Goal: Check status: Check status

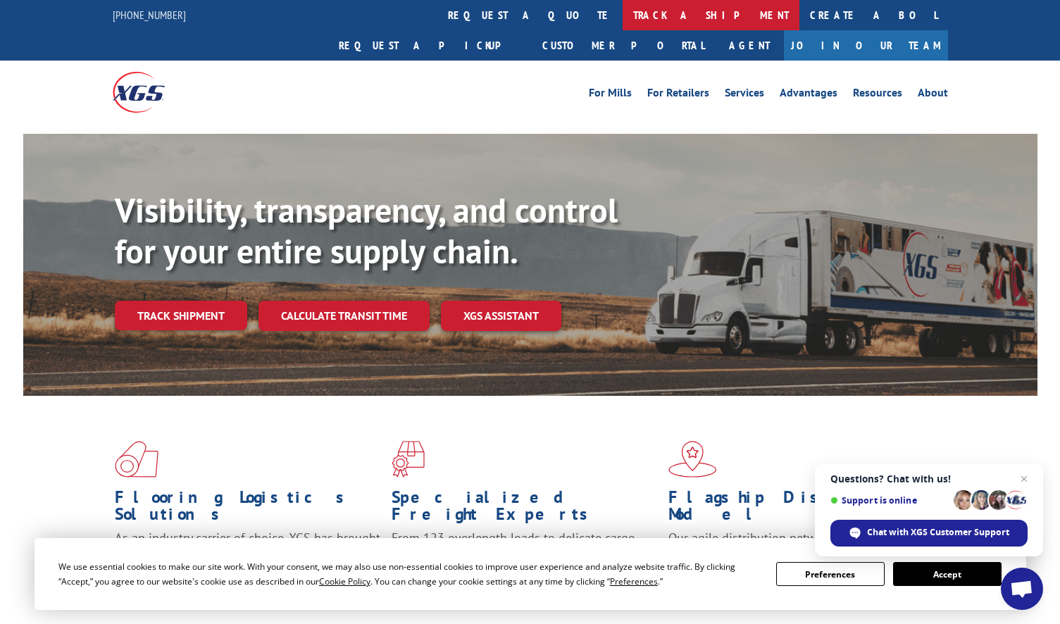
click at [623, 23] on link "track a shipment" at bounding box center [711, 15] width 177 height 30
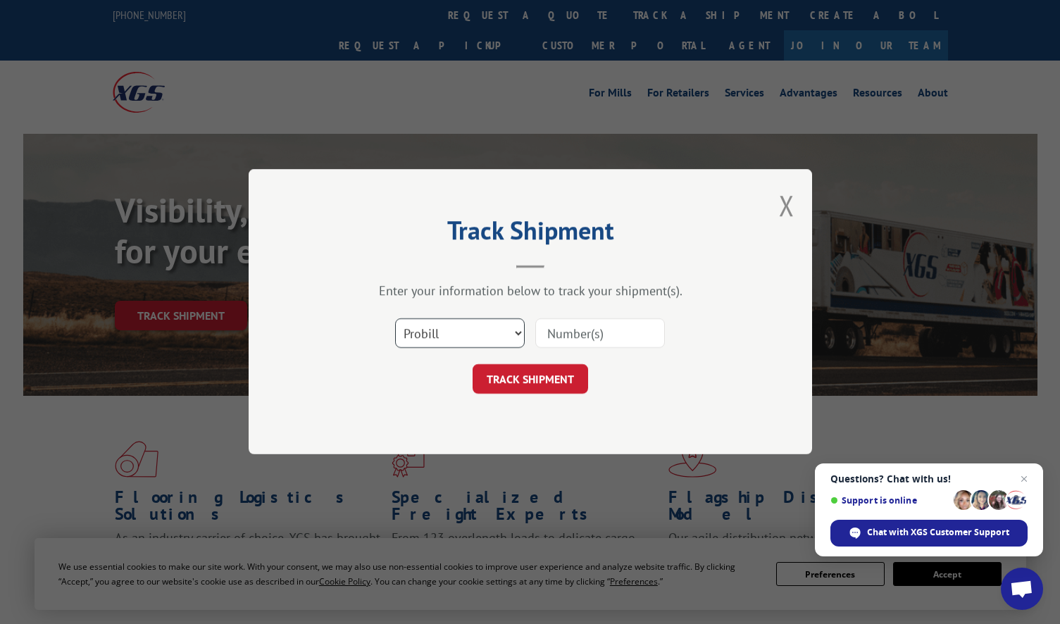
click at [485, 327] on select "Select category... Probill BOL PO" at bounding box center [460, 334] width 130 height 30
select select "po"
click at [395, 319] on select "Select category... Probill BOL PO" at bounding box center [460, 334] width 130 height 30
click at [593, 328] on input at bounding box center [601, 334] width 130 height 30
paste input "294616261"
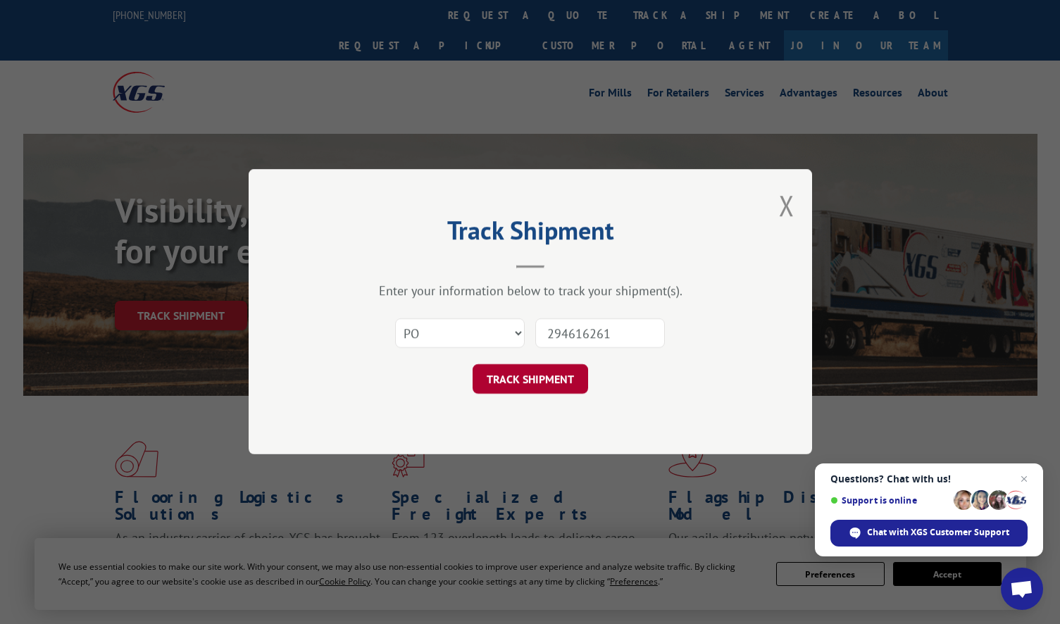
type input "294616261"
click at [519, 371] on button "TRACK SHIPMENT" at bounding box center [531, 380] width 116 height 30
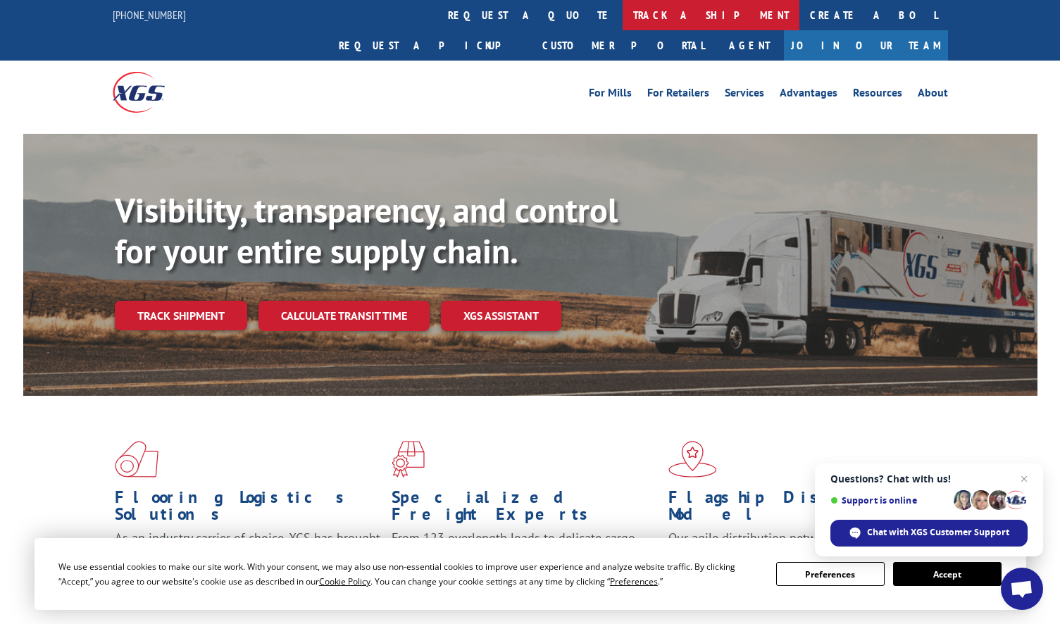
click at [623, 14] on link "track a shipment" at bounding box center [711, 15] width 177 height 30
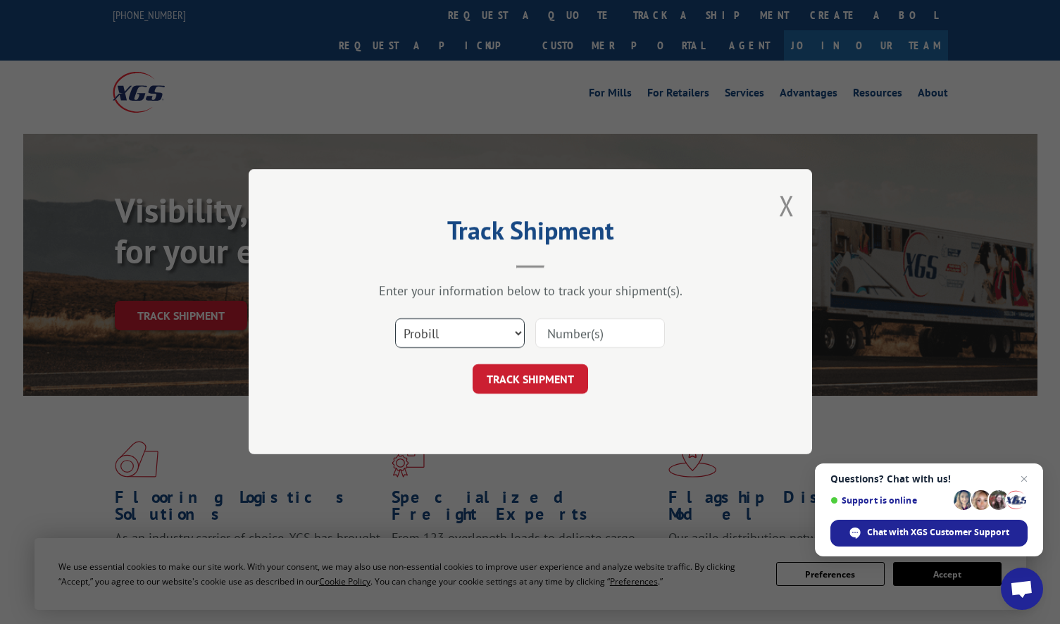
paste select "po"
click at [489, 344] on select "Select category... Probill BOL PO" at bounding box center [460, 334] width 130 height 30
select select "po"
click at [395, 319] on select "Select category... Probill BOL PO" at bounding box center [460, 334] width 130 height 30
click at [581, 340] on input at bounding box center [601, 334] width 130 height 30
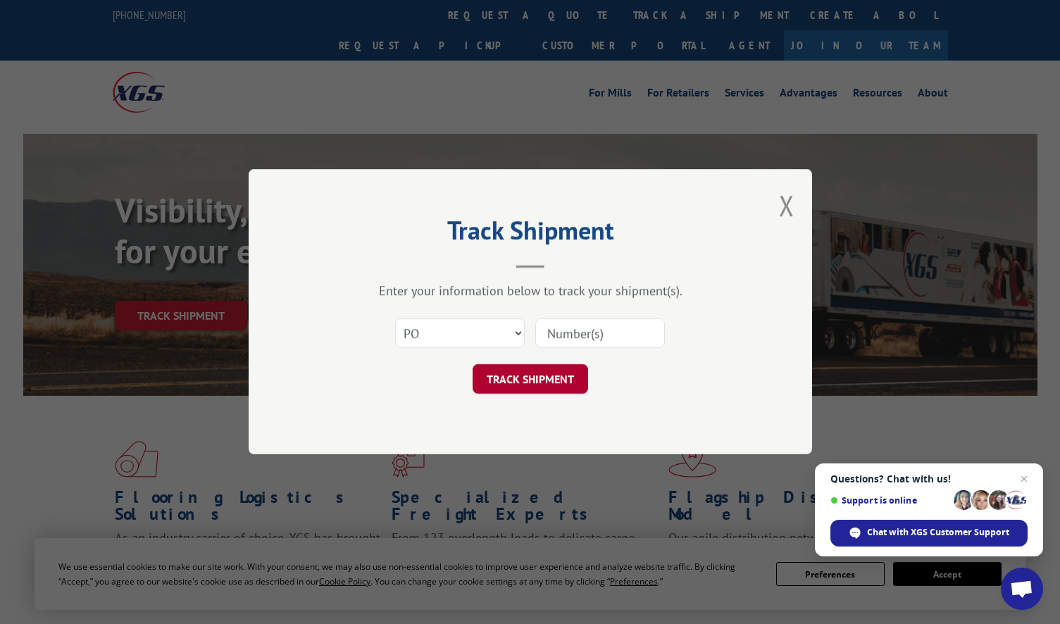
paste input "295724524"
type input "295724524"
click at [540, 380] on button "TRACK SHIPMENT" at bounding box center [531, 380] width 116 height 30
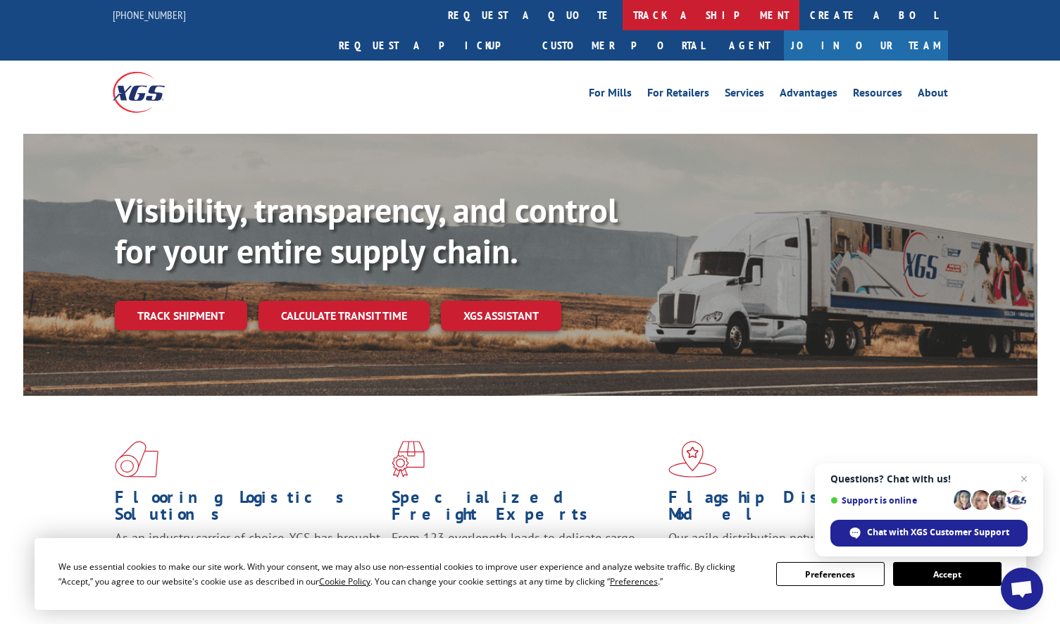
click at [623, 14] on link "track a shipment" at bounding box center [711, 15] width 177 height 30
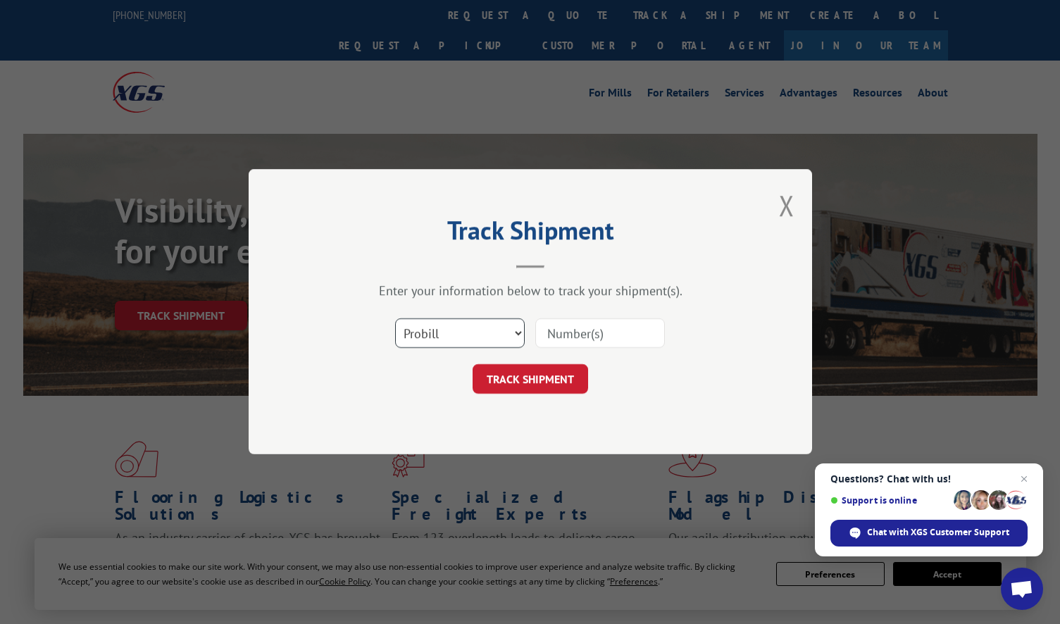
click at [462, 345] on select "Select category... Probill BOL PO" at bounding box center [460, 334] width 130 height 30
select select "po"
click at [395, 319] on select "Select category... Probill BOL PO" at bounding box center [460, 334] width 130 height 30
drag, startPoint x: 586, startPoint y: 334, endPoint x: 578, endPoint y: 342, distance: 11.5
click at [586, 334] on input at bounding box center [601, 334] width 130 height 30
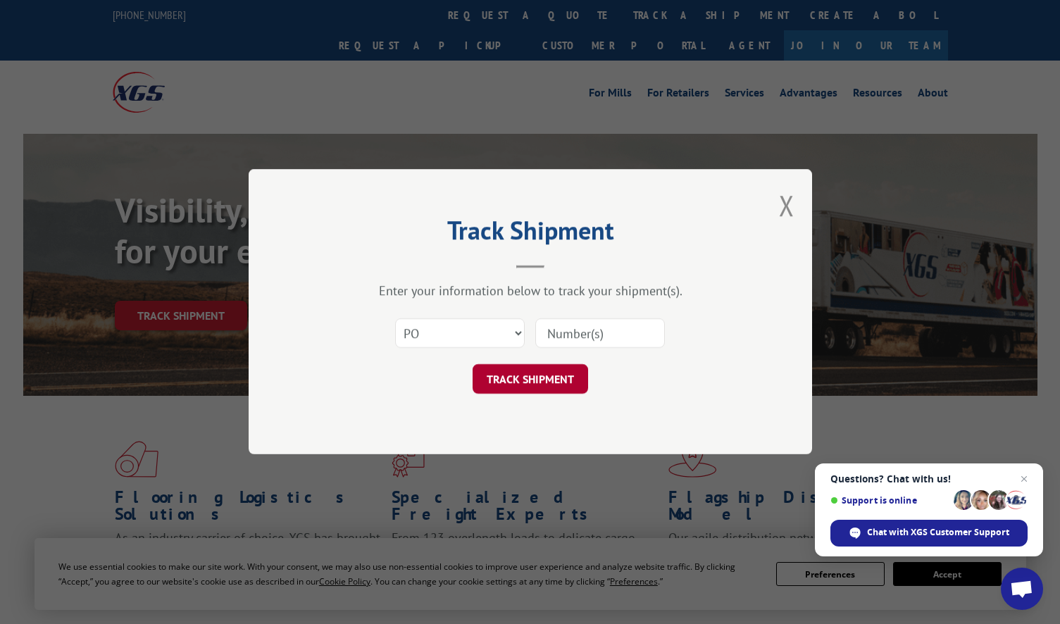
paste input "37217"
type input "37217"
click at [531, 378] on button "TRACK SHIPMENT" at bounding box center [531, 380] width 116 height 30
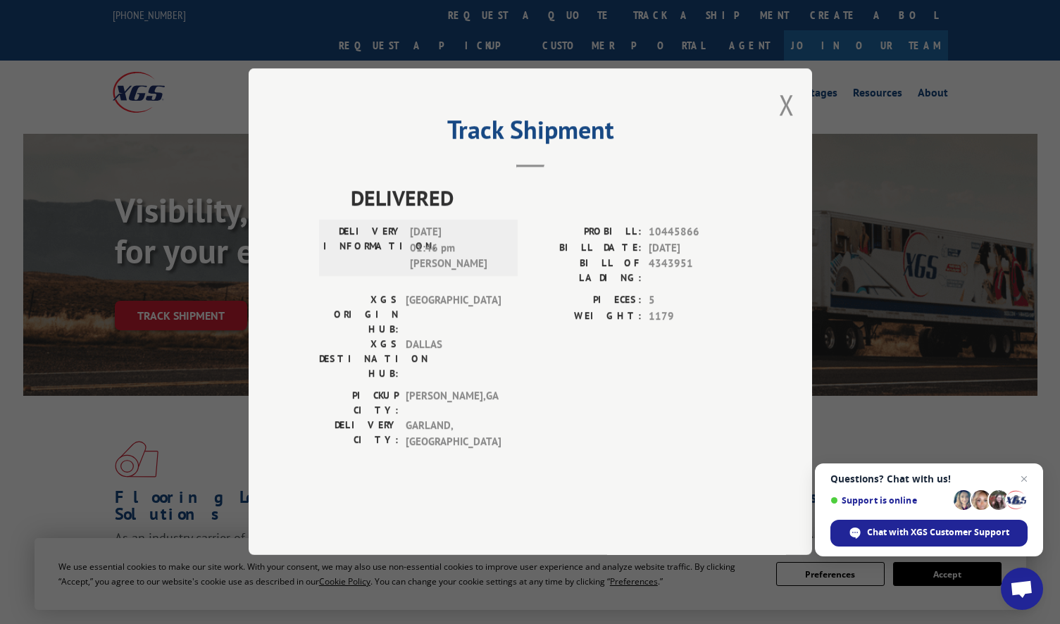
click at [515, 277] on div "DELIVERY INFORMATION: [DATE] 01:46 pm [PERSON_NAME]" at bounding box center [418, 249] width 199 height 56
click at [790, 123] on button "Close modal" at bounding box center [787, 104] width 16 height 37
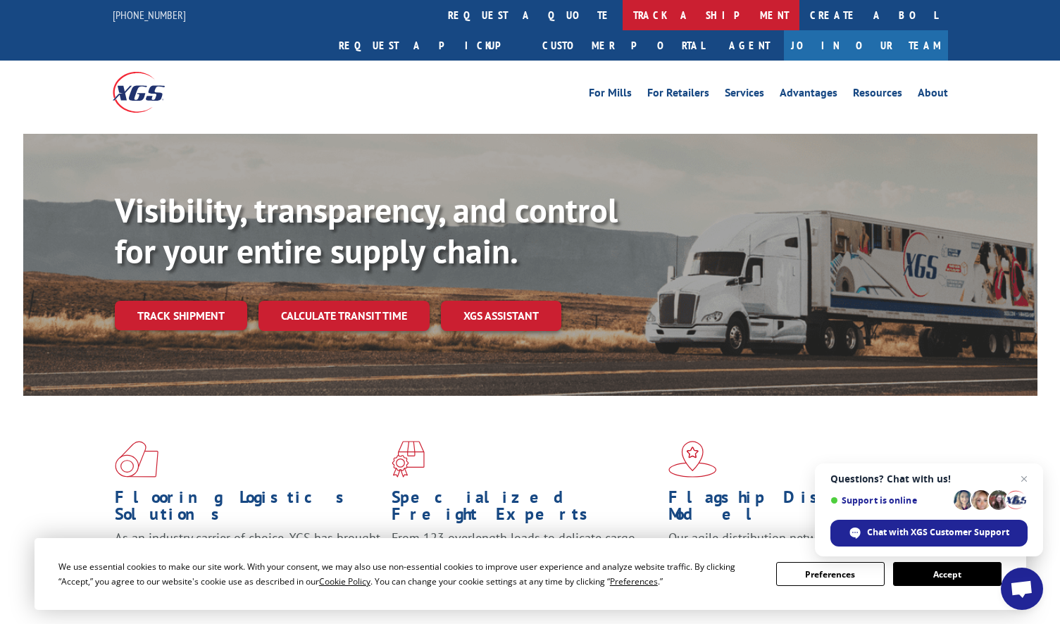
click at [623, 6] on link "track a shipment" at bounding box center [711, 15] width 177 height 30
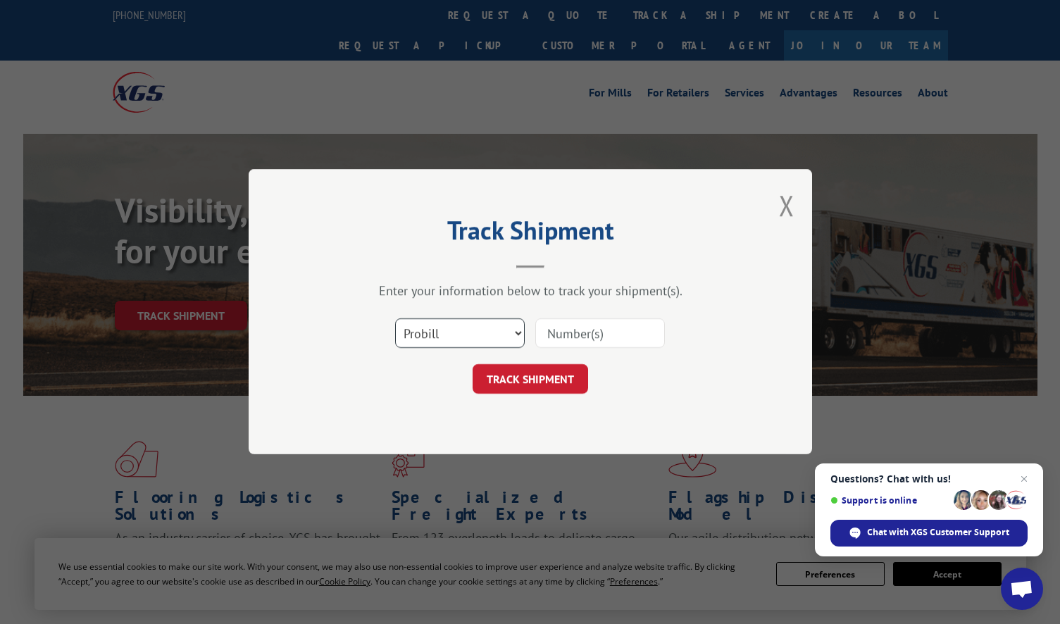
click at [473, 335] on select "Select category... Probill BOL PO" at bounding box center [460, 334] width 130 height 30
select select "po"
click at [395, 319] on select "Select category... Probill BOL PO" at bounding box center [460, 334] width 130 height 30
click at [571, 323] on input at bounding box center [601, 334] width 130 height 30
paste input "295524726"
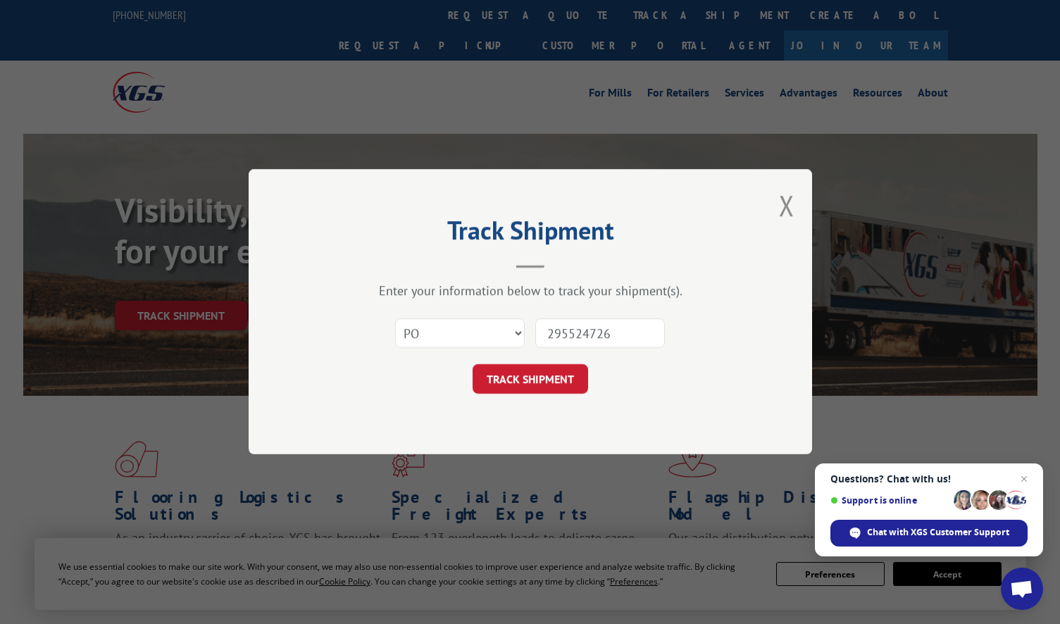
type input "295524726"
click at [558, 380] on button "TRACK SHIPMENT" at bounding box center [531, 380] width 116 height 30
